Goal: Task Accomplishment & Management: Use online tool/utility

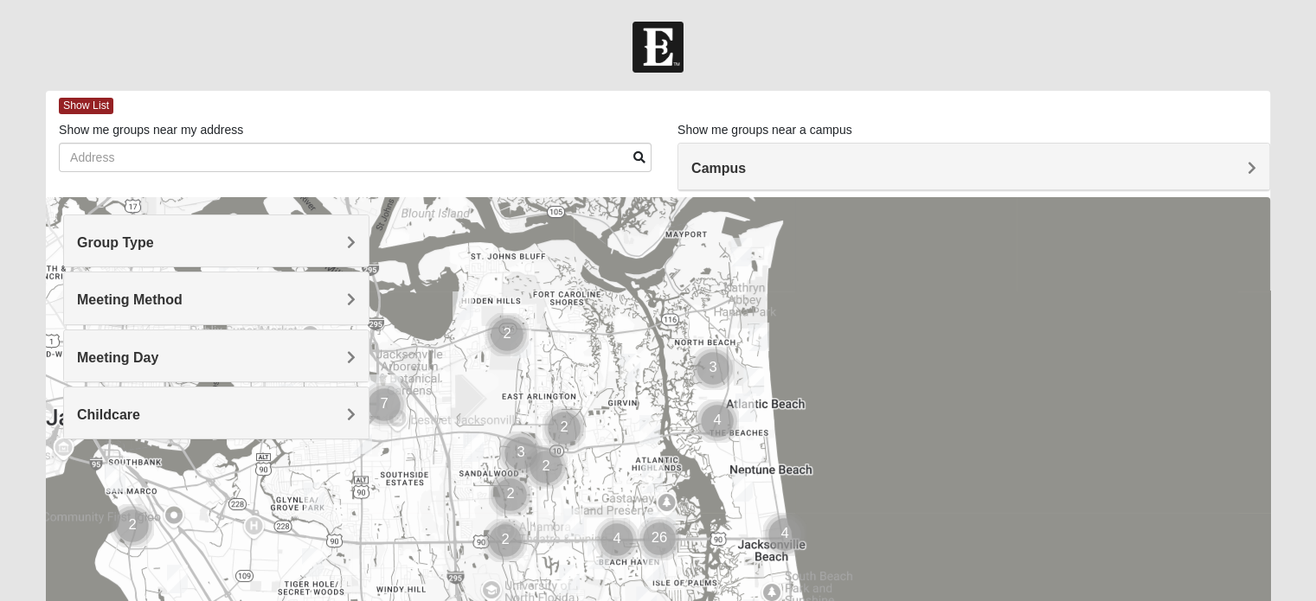
click at [305, 245] on h4 "Group Type" at bounding box center [216, 242] width 279 height 16
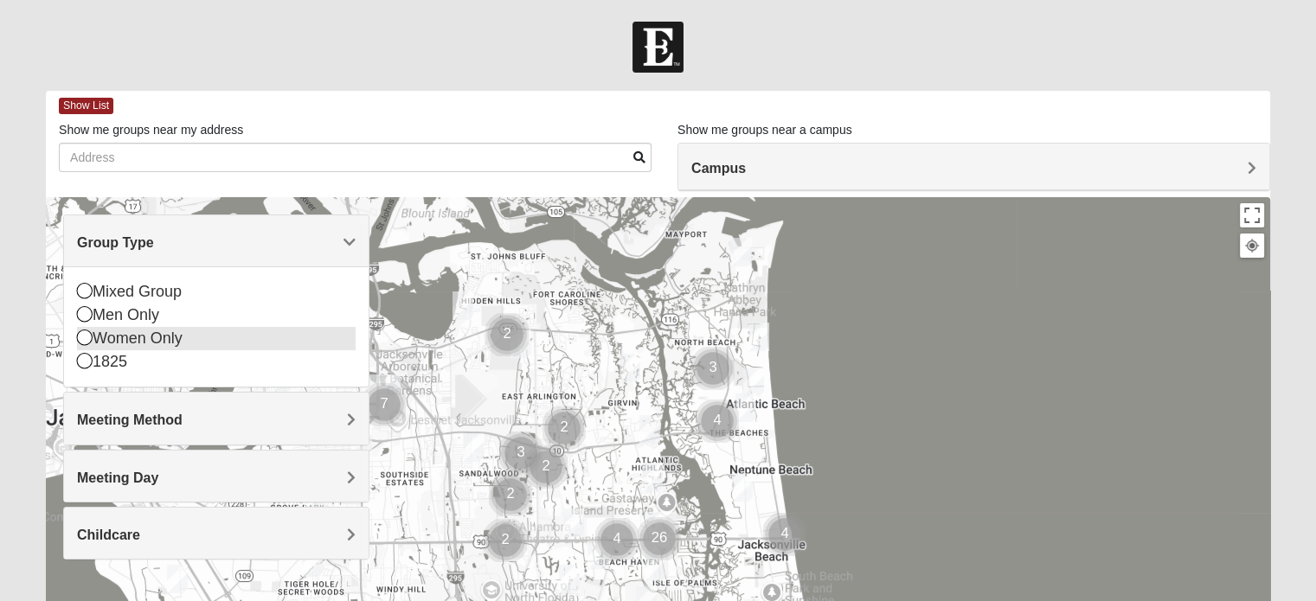
click at [161, 334] on div "Women Only" at bounding box center [216, 338] width 279 height 23
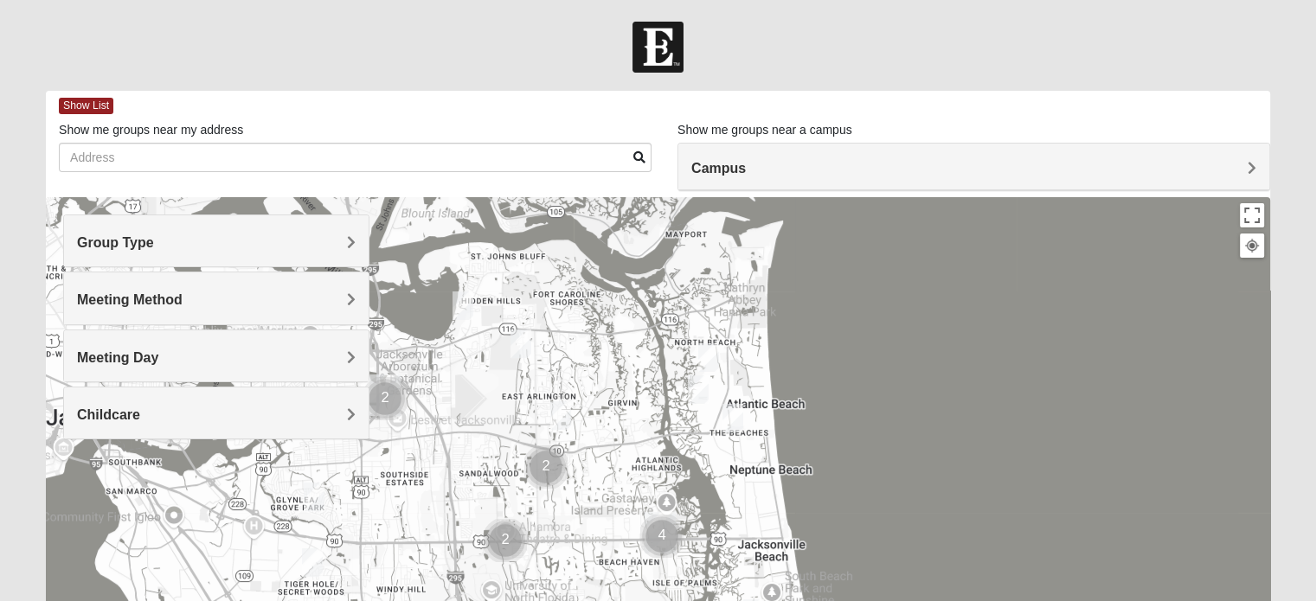
click at [176, 291] on h4 "Meeting Method" at bounding box center [216, 299] width 279 height 16
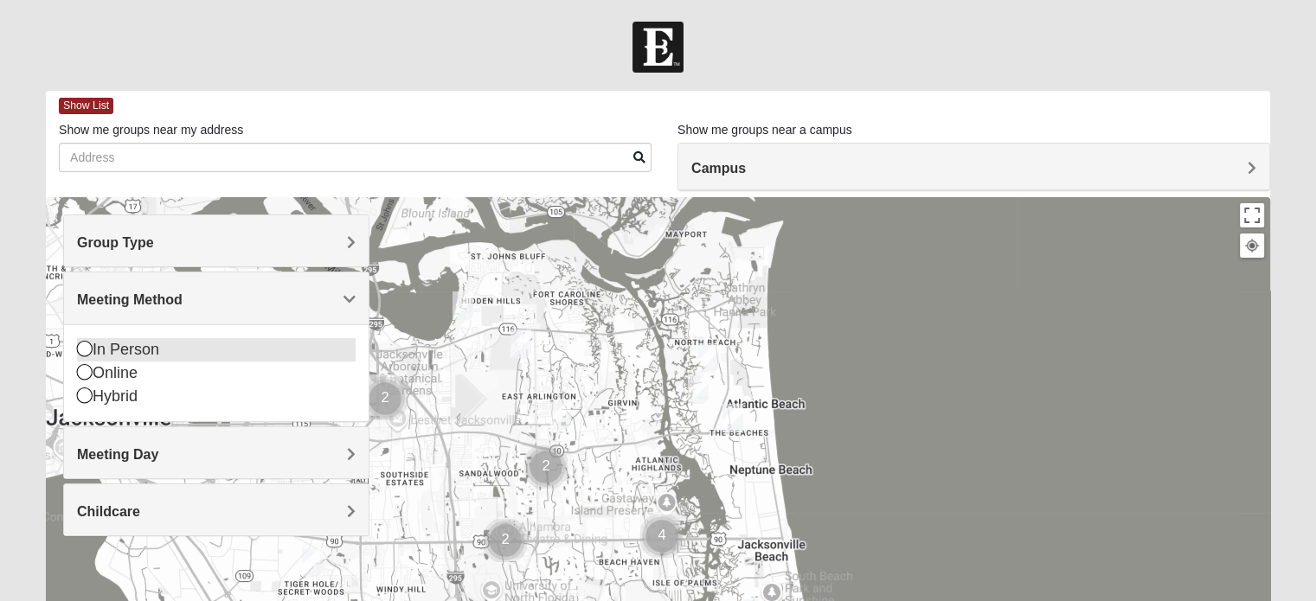
click at [115, 346] on div "In Person" at bounding box center [216, 349] width 279 height 23
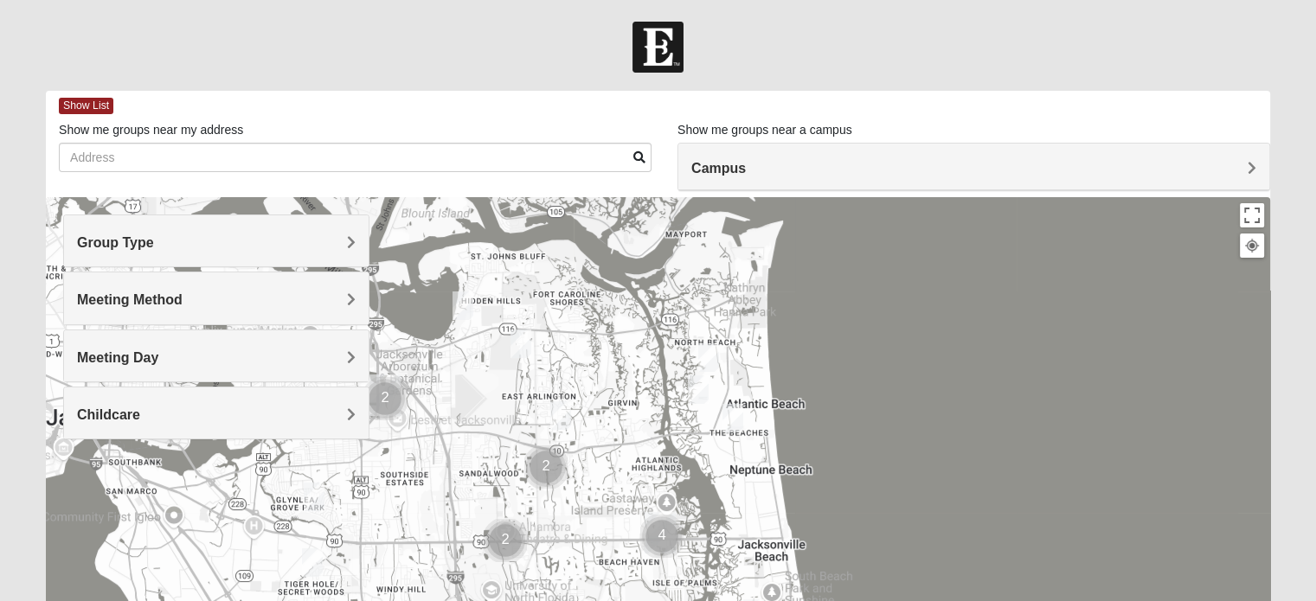
click at [145, 357] on span "Meeting Day" at bounding box center [117, 357] width 81 height 15
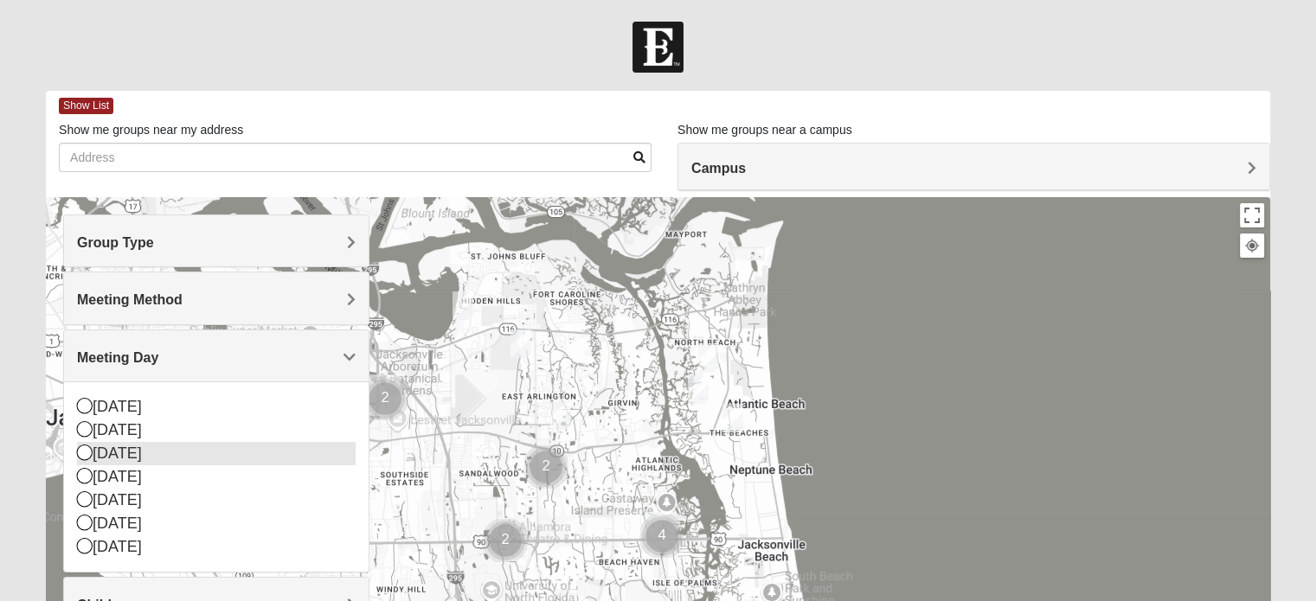
click at [122, 444] on div "[DATE]" at bounding box center [216, 453] width 279 height 23
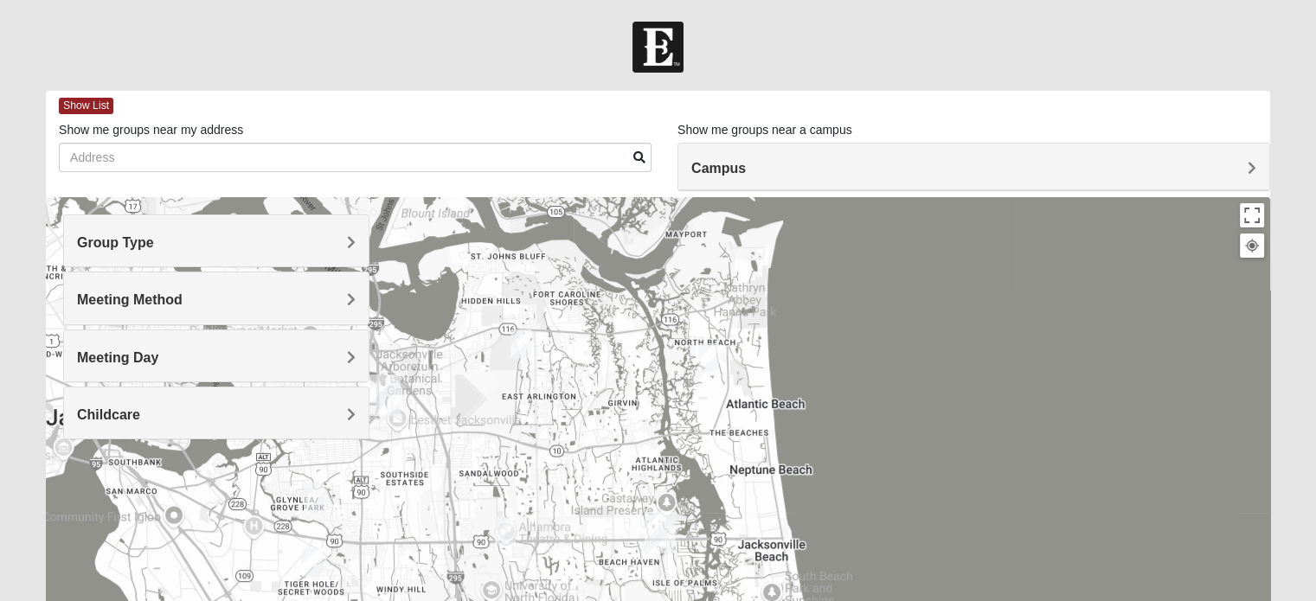
click at [896, 155] on div "Campus" at bounding box center [973, 167] width 591 height 47
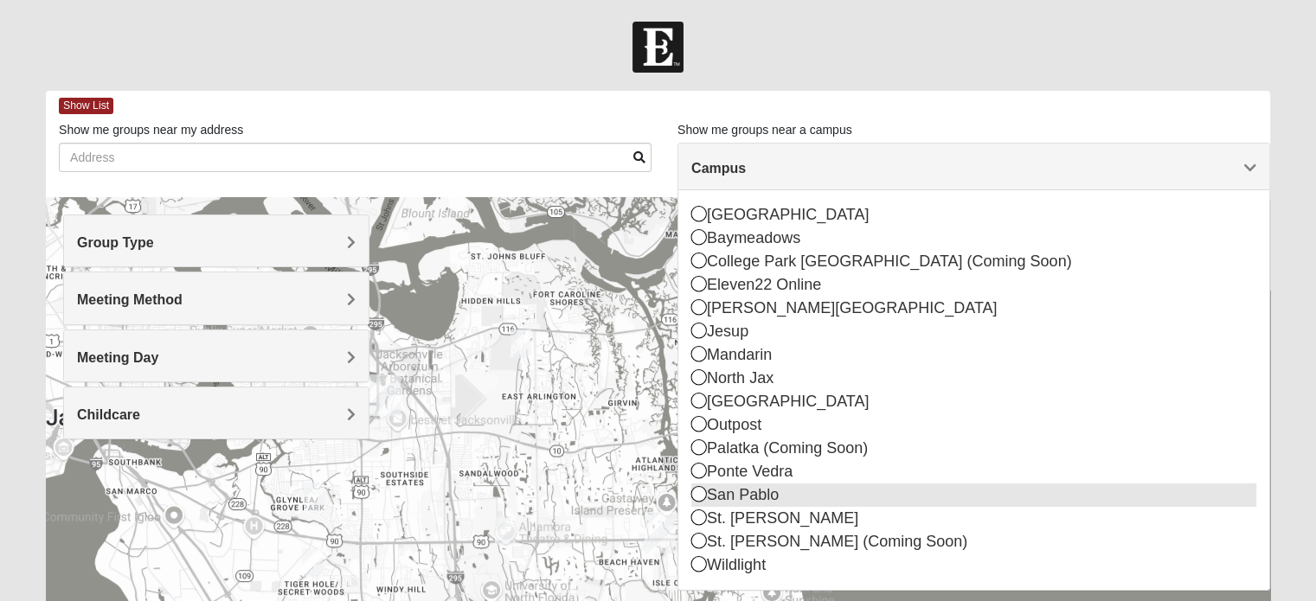
click at [706, 494] on icon at bounding box center [699, 494] width 16 height 16
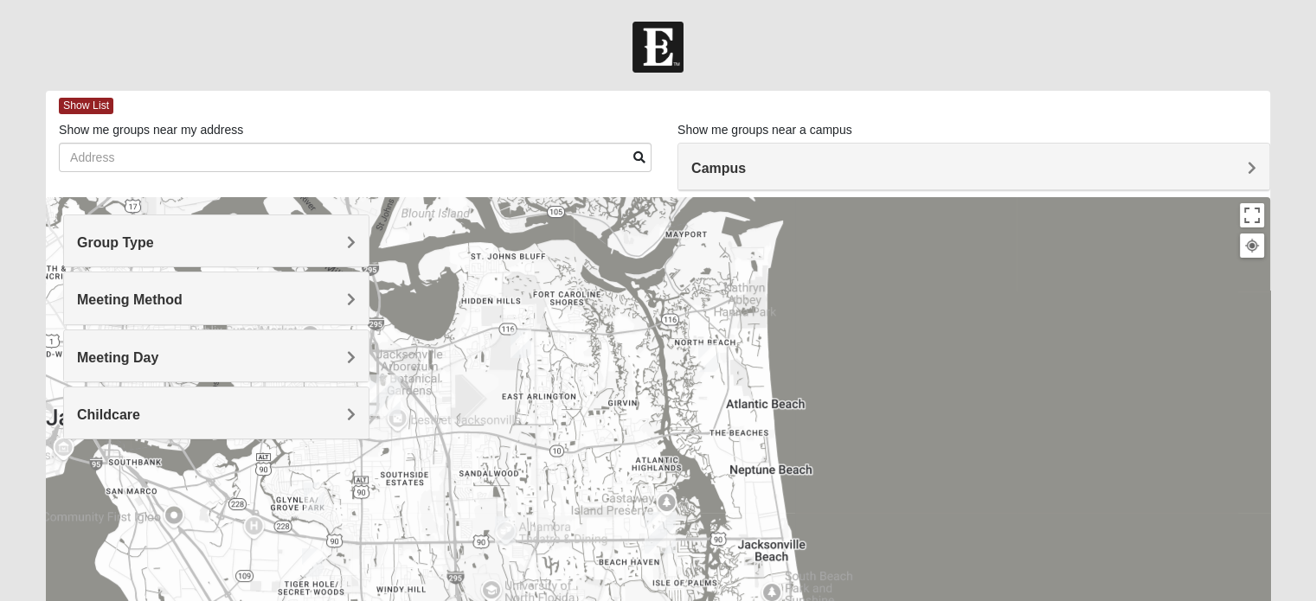
click at [952, 10] on body "Hello [PERSON_NAME] My Account Log Out Find A Group Error" at bounding box center [658, 476] width 1316 height 952
click at [783, 82] on form "Hello [PERSON_NAME] My Account Log Out Find A Group Error" at bounding box center [658, 487] width 1316 height 931
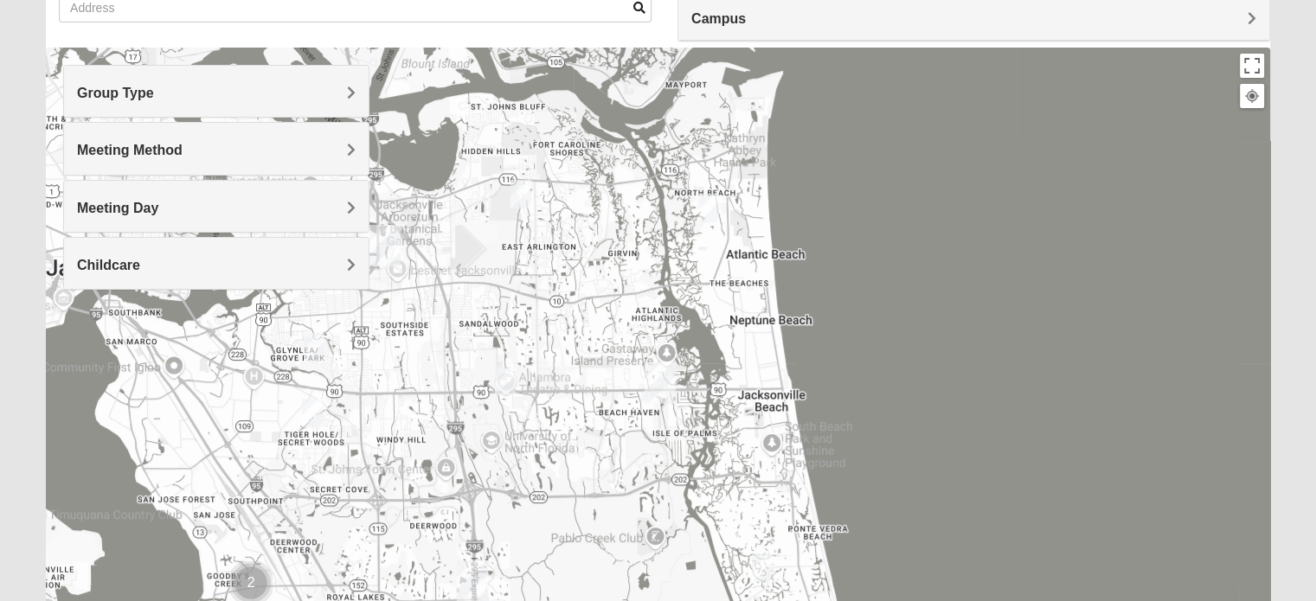
scroll to position [86, 0]
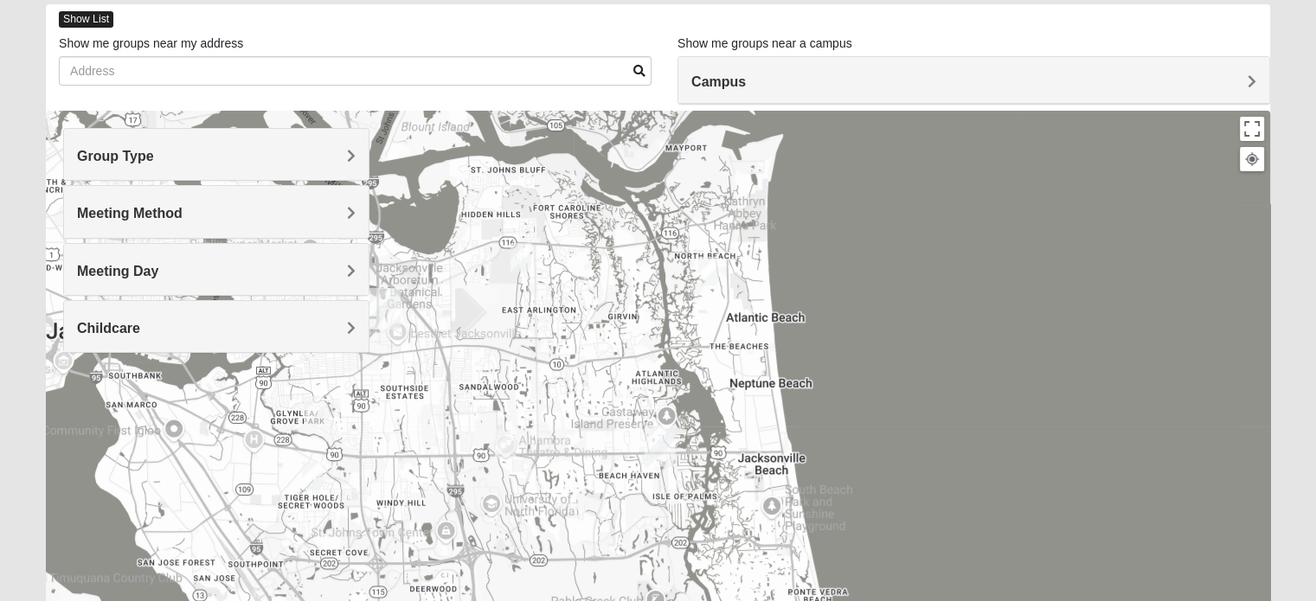
click at [69, 22] on span "Show List" at bounding box center [86, 19] width 54 height 16
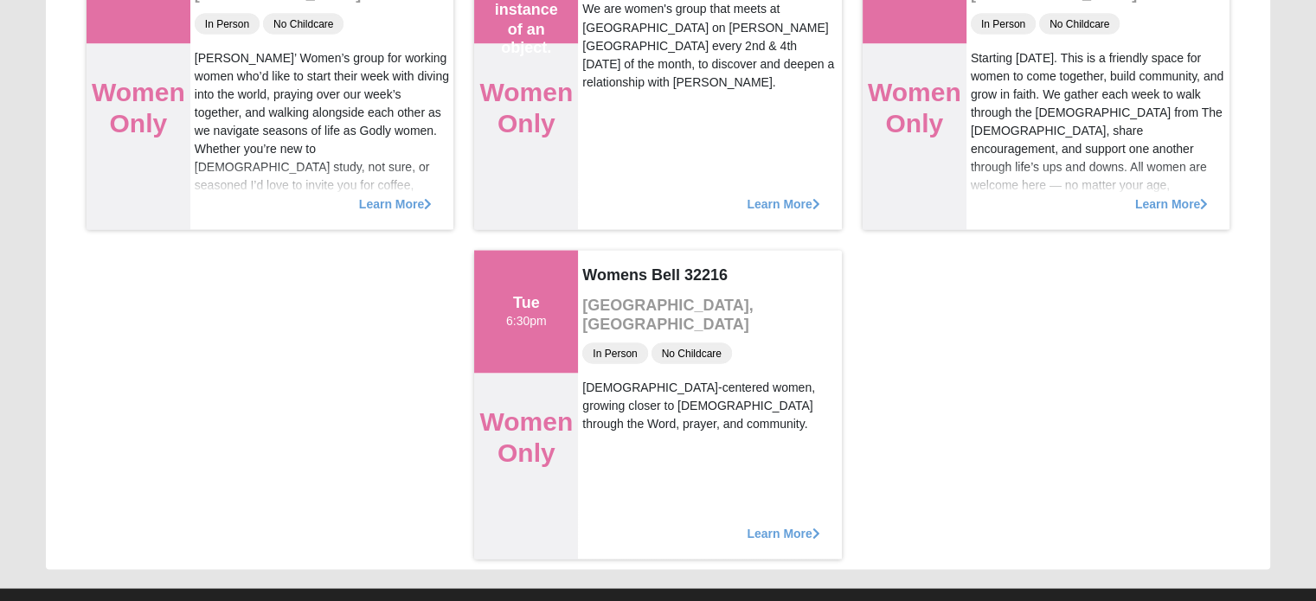
scroll to position [3296, 0]
